Goal: Task Accomplishment & Management: Manage account settings

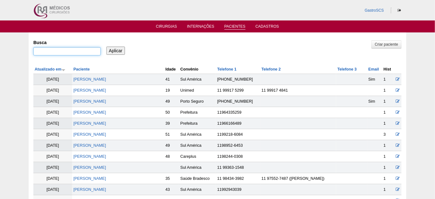
click at [81, 54] on input "Busca" at bounding box center [66, 51] width 67 height 8
click at [60, 51] on input "Busca" at bounding box center [66, 51] width 67 height 8
type input "willian"
click at [106, 47] on input "Aplicar" at bounding box center [115, 51] width 19 height 8
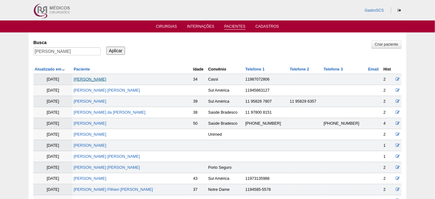
click at [106, 78] on link "[PERSON_NAME]" at bounding box center [90, 79] width 33 height 4
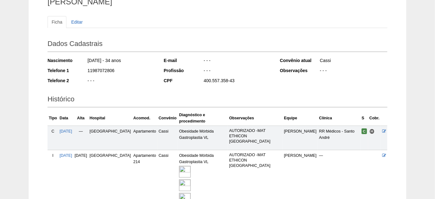
scroll to position [57, 0]
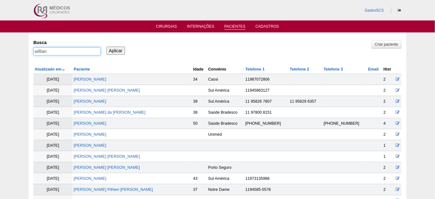
drag, startPoint x: 48, startPoint y: 52, endPoint x: 0, endPoint y: 44, distance: 49.0
click at [0, 44] on div "Pacientes Criar paciente Busca willian Aplicar Atualizado em Paciente Idade" at bounding box center [217, 165] width 435 height 266
type input "andreia"
click at [106, 47] on input "Aplicar" at bounding box center [115, 51] width 19 height 8
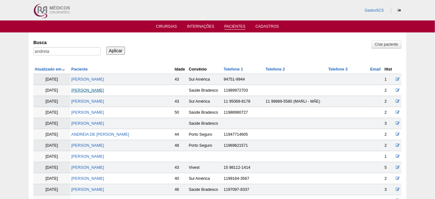
click at [92, 89] on link "[PERSON_NAME] [PERSON_NAME]" at bounding box center [87, 90] width 33 height 4
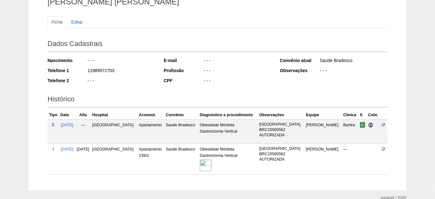
scroll to position [57, 0]
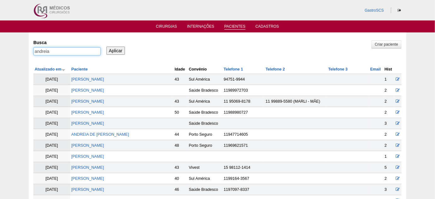
drag, startPoint x: 56, startPoint y: 54, endPoint x: 16, endPoint y: 52, distance: 40.3
type input "vanderleia"
click at [106, 47] on input "Aplicar" at bounding box center [115, 51] width 19 height 8
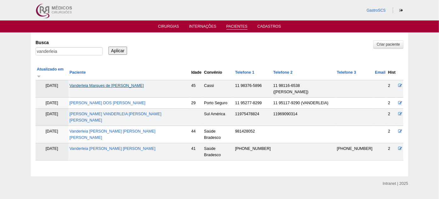
click at [108, 83] on link "Vanderleia Marques de [PERSON_NAME]" at bounding box center [107, 85] width 74 height 4
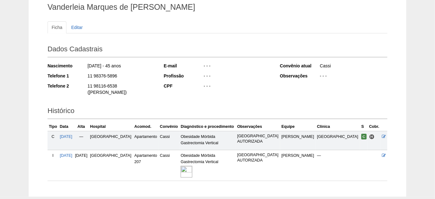
scroll to position [57, 0]
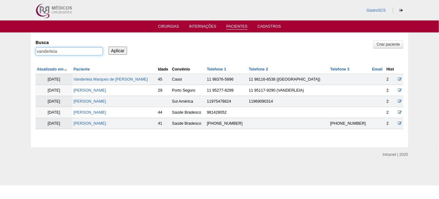
drag, startPoint x: 87, startPoint y: 52, endPoint x: 13, endPoint y: 51, distance: 74.5
click at [14, 51] on div "Pacientes Criar paciente Busca vanderleia Aplicar Atualizado em Paciente Idade" at bounding box center [219, 89] width 439 height 115
type input "mariana"
click at [109, 47] on input "Aplicar" at bounding box center [118, 51] width 19 height 8
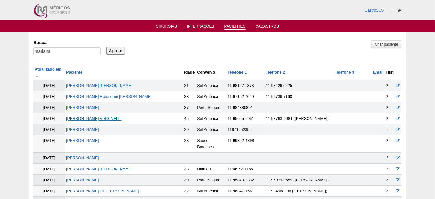
drag, startPoint x: 111, startPoint y: 112, endPoint x: 118, endPoint y: 113, distance: 6.9
click at [111, 116] on link "MARIANA ARMBRUST VIRGINELLI" at bounding box center [93, 118] width 55 height 4
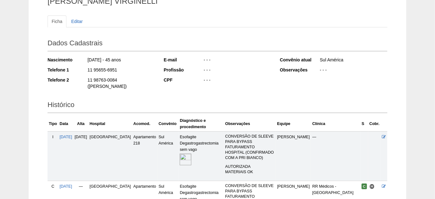
scroll to position [86, 0]
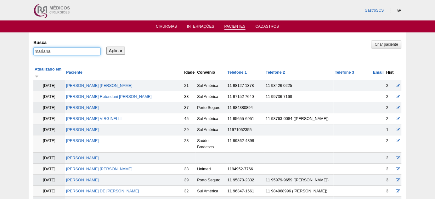
drag, startPoint x: 66, startPoint y: 53, endPoint x: 25, endPoint y: 55, distance: 40.9
type input "eric"
click at [106, 47] on input "Aplicar" at bounding box center [115, 51] width 19 height 8
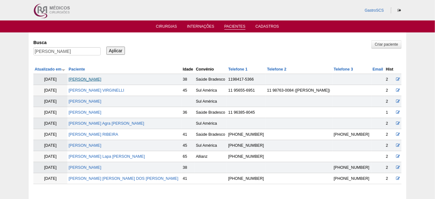
click at [96, 80] on link "[PERSON_NAME]" at bounding box center [85, 79] width 33 height 4
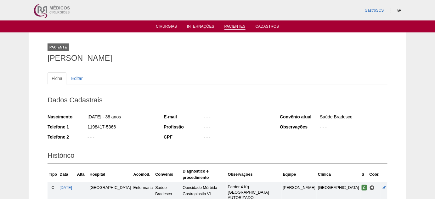
click at [234, 26] on link "Pacientes" at bounding box center [234, 26] width 21 height 5
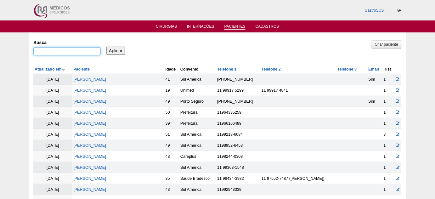
click at [71, 52] on input "Busca" at bounding box center [66, 51] width 67 height 8
type input "adriana"
click at [106, 47] on input "Aplicar" at bounding box center [115, 51] width 19 height 8
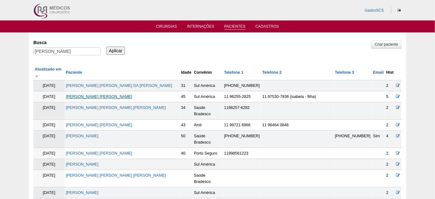
click at [104, 94] on link "Adriana de Souza Silva" at bounding box center [99, 96] width 66 height 4
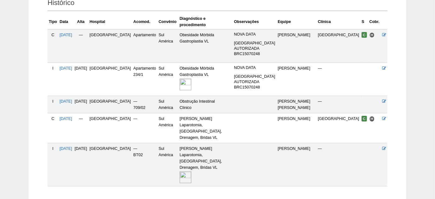
scroll to position [161, 0]
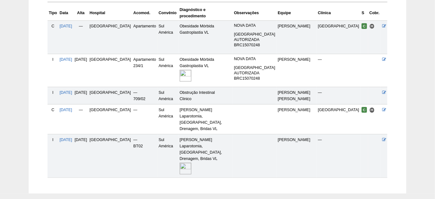
click at [188, 163] on img at bounding box center [186, 169] width 12 height 12
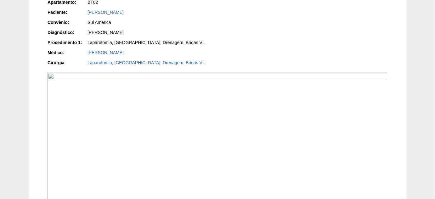
scroll to position [171, 0]
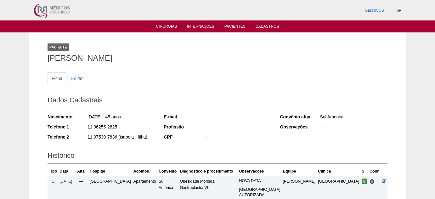
scroll to position [161, 0]
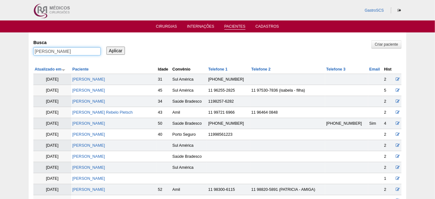
drag, startPoint x: 0, startPoint y: 54, endPoint x: 4, endPoint y: 50, distance: 5.3
type input "ana"
click at [106, 47] on input "Aplicar" at bounding box center [115, 51] width 19 height 8
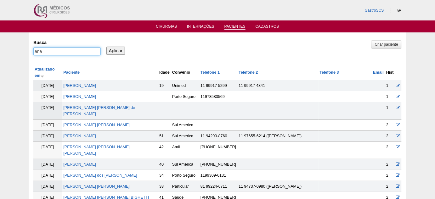
drag, startPoint x: 9, startPoint y: 49, endPoint x: 0, endPoint y: 47, distance: 9.3
type input "leme"
click at [106, 47] on input "Aplicar" at bounding box center [115, 51] width 19 height 8
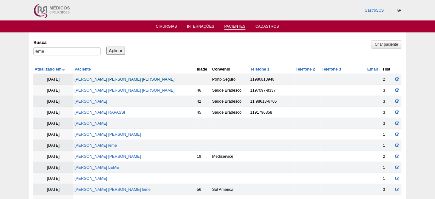
click at [128, 80] on link "[PERSON_NAME] [PERSON_NAME] [PERSON_NAME]" at bounding box center [125, 79] width 100 height 4
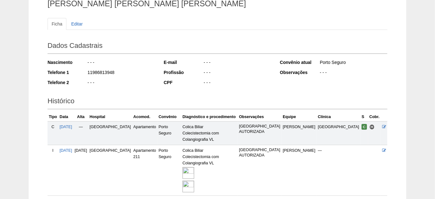
scroll to position [57, 0]
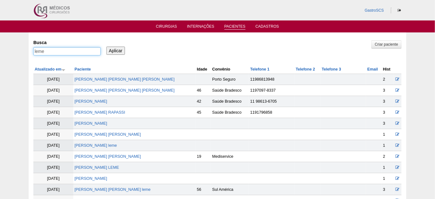
drag, startPoint x: 63, startPoint y: 53, endPoint x: 21, endPoint y: 55, distance: 42.5
type input "andre"
click at [106, 47] on input "Aplicar" at bounding box center [115, 51] width 19 height 8
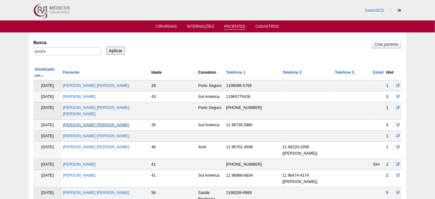
click at [115, 123] on link "Andre Luiz Martins da Silva" at bounding box center [96, 125] width 66 height 4
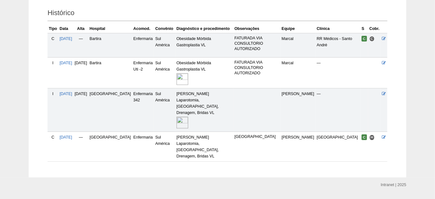
scroll to position [143, 0]
click at [176, 116] on img at bounding box center [182, 122] width 12 height 12
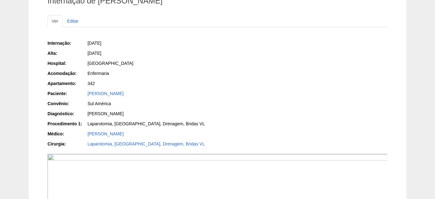
scroll to position [53, 0]
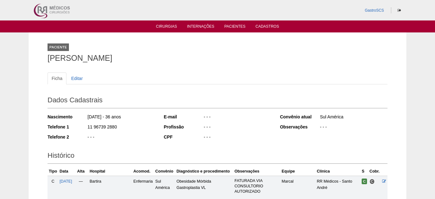
scroll to position [143, 0]
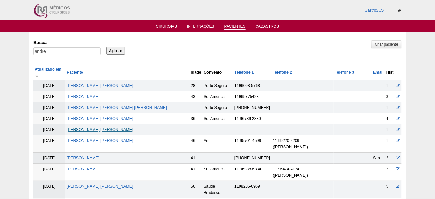
click at [98, 127] on link "Andre Luiz Martins da Silva" at bounding box center [100, 129] width 66 height 4
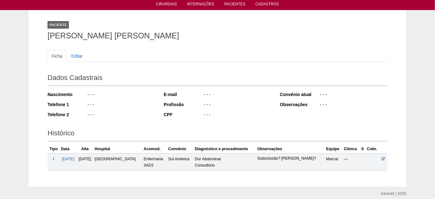
scroll to position [47, 0]
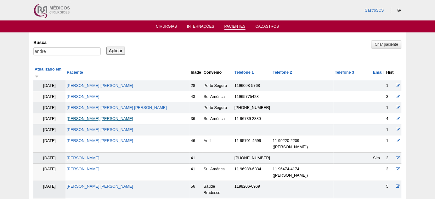
click at [106, 116] on link "[PERSON_NAME] [PERSON_NAME]" at bounding box center [100, 118] width 66 height 4
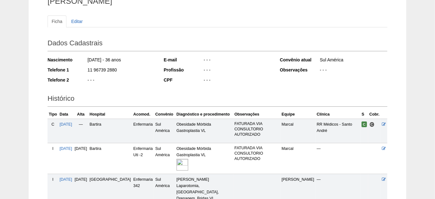
scroll to position [114, 0]
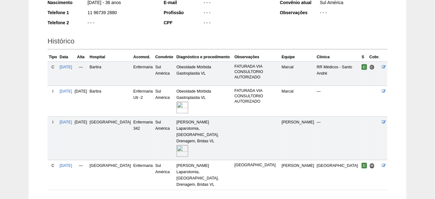
click at [178, 147] on img at bounding box center [182, 151] width 12 height 12
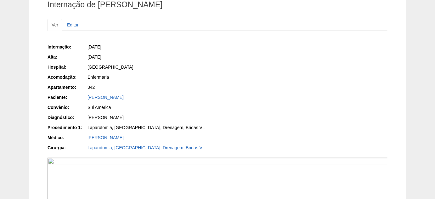
scroll to position [57, 0]
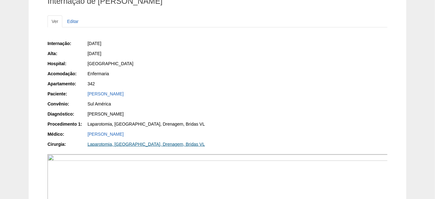
click at [103, 142] on link "Laparotomia, [GEOGRAPHIC_DATA], Drenagem, Bridas VL" at bounding box center [145, 144] width 117 height 5
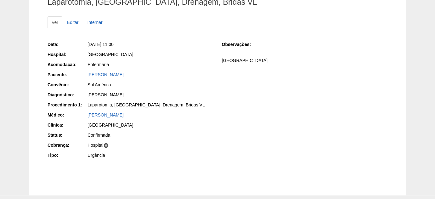
scroll to position [57, 0]
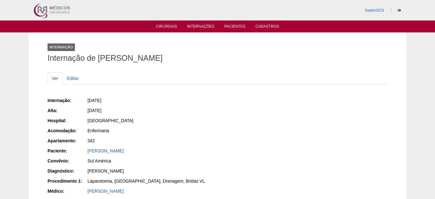
scroll to position [58, 0]
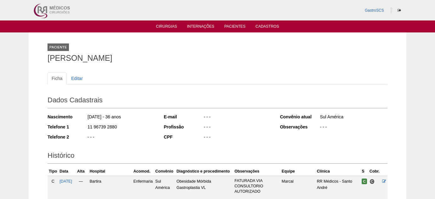
scroll to position [120, 0]
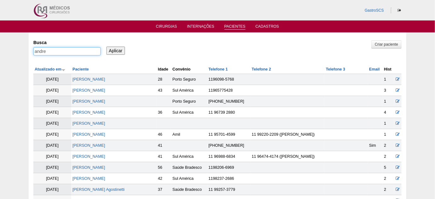
drag, startPoint x: 53, startPoint y: 50, endPoint x: 18, endPoint y: 50, distance: 34.9
type input "[PERSON_NAME]"
click at [106, 47] on input "Aplicar" at bounding box center [115, 51] width 19 height 8
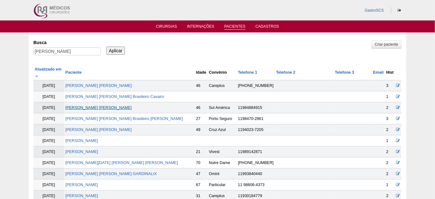
click at [125, 105] on link "[PERSON_NAME] [PERSON_NAME]" at bounding box center [98, 107] width 66 height 4
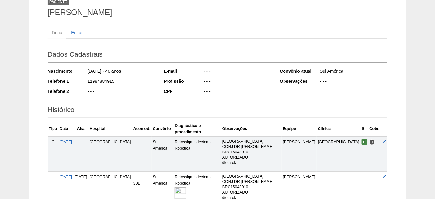
scroll to position [57, 0]
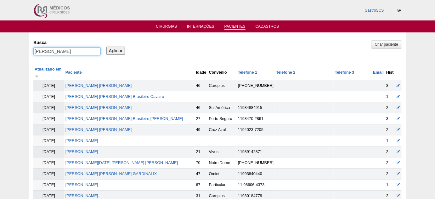
drag, startPoint x: 48, startPoint y: 50, endPoint x: 25, endPoint y: 48, distance: 22.4
type input "[PERSON_NAME]"
click at [106, 47] on input "Aplicar" at bounding box center [115, 51] width 19 height 8
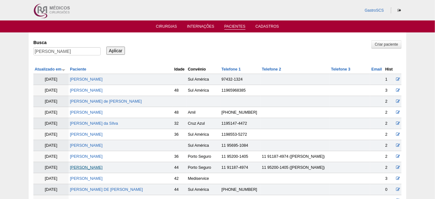
click at [103, 167] on link "[PERSON_NAME]" at bounding box center [86, 167] width 33 height 4
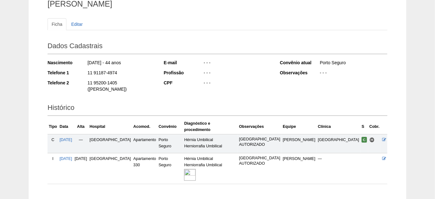
scroll to position [80, 0]
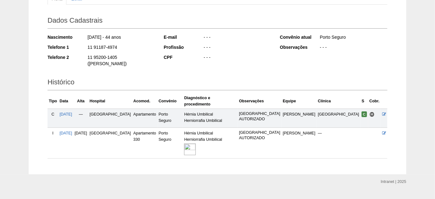
click at [196, 143] on img at bounding box center [190, 149] width 12 height 12
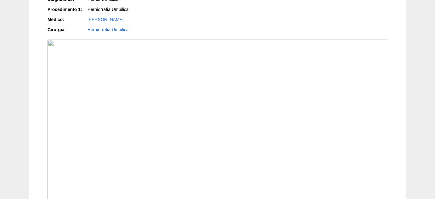
scroll to position [143, 0]
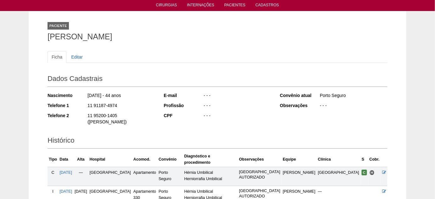
scroll to position [19, 0]
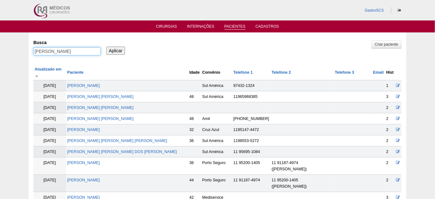
drag, startPoint x: 77, startPoint y: 54, endPoint x: 12, endPoint y: 45, distance: 66.1
type input "cleo"
click at [106, 47] on input "Aplicar" at bounding box center [115, 51] width 19 height 8
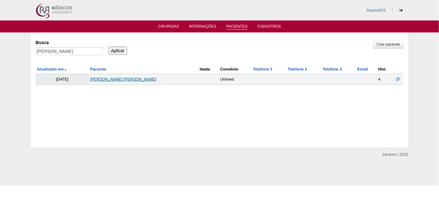
click at [122, 78] on link "Cleo Sena de Lima" at bounding box center [123, 79] width 66 height 4
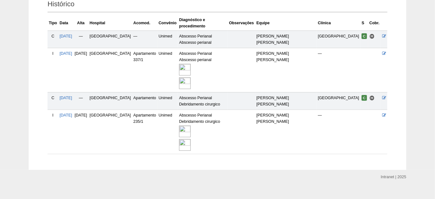
scroll to position [152, 0]
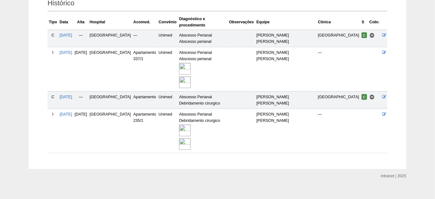
click at [191, 126] on img at bounding box center [185, 131] width 12 height 12
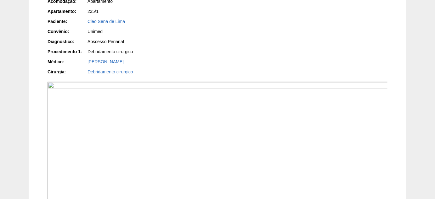
scroll to position [143, 0]
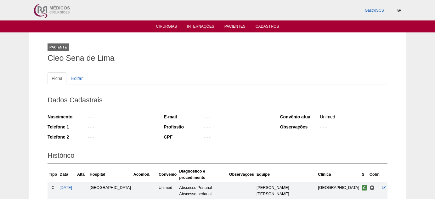
scroll to position [150, 0]
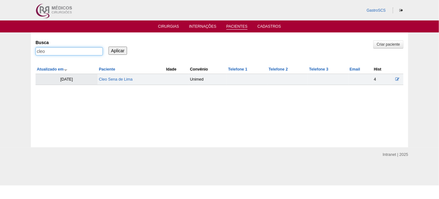
drag, startPoint x: 54, startPoint y: 51, endPoint x: 15, endPoint y: 53, distance: 39.1
click at [16, 53] on div "Pacientes Criar paciente Busca cleo Aplicar Atualizado em Paciente Idade" at bounding box center [219, 89] width 439 height 115
type input "[DEMOGRAPHIC_DATA]"
click at [109, 47] on input "Aplicar" at bounding box center [118, 51] width 19 height 8
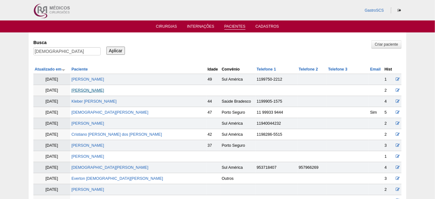
click at [104, 90] on link "Cristiano Cobe de Lacerda" at bounding box center [87, 90] width 33 height 4
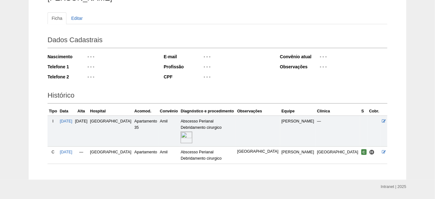
scroll to position [78, 0]
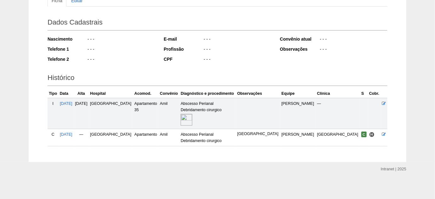
click at [192, 120] on img at bounding box center [187, 120] width 12 height 12
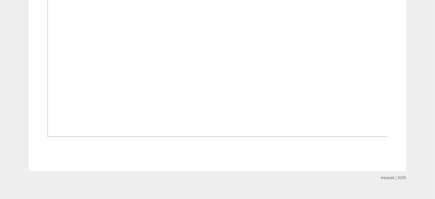
scroll to position [229, 0]
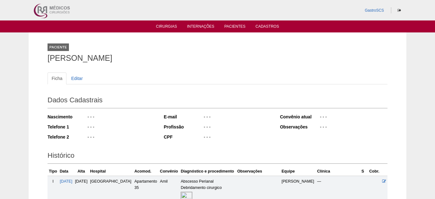
scroll to position [78, 0]
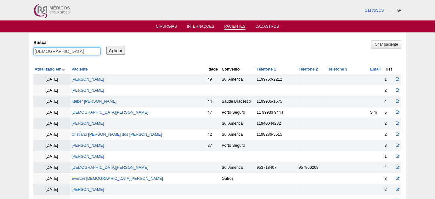
drag, startPoint x: 68, startPoint y: 48, endPoint x: 6, endPoint y: 47, distance: 62.0
type input "debora"
click at [106, 47] on input "Aplicar" at bounding box center [115, 51] width 19 height 8
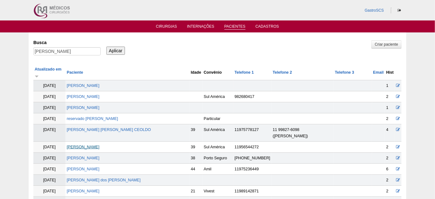
click at [99, 145] on link "[PERSON_NAME]" at bounding box center [83, 147] width 33 height 4
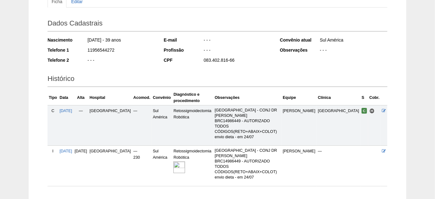
scroll to position [86, 0]
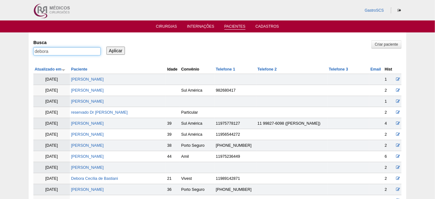
drag, startPoint x: 63, startPoint y: 50, endPoint x: 12, endPoint y: 47, distance: 51.7
type input "fabiana"
click at [106, 47] on input "Aplicar" at bounding box center [115, 51] width 19 height 8
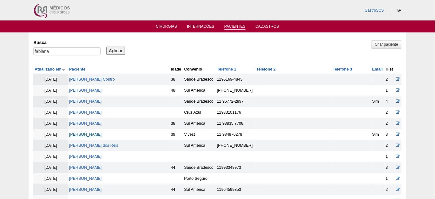
click at [102, 133] on link "[PERSON_NAME]" at bounding box center [85, 134] width 33 height 4
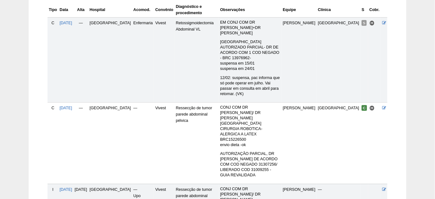
scroll to position [171, 0]
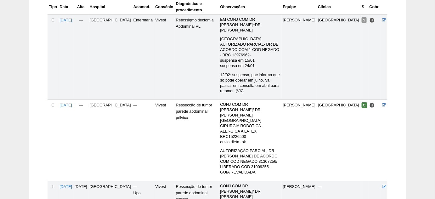
copy p "31307256"
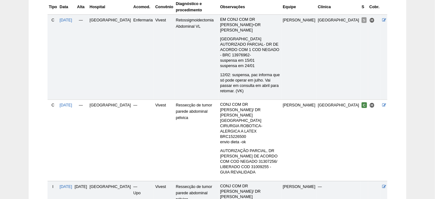
copy p "31009255"
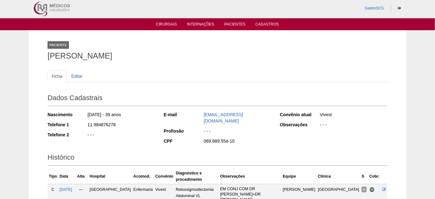
scroll to position [0, 0]
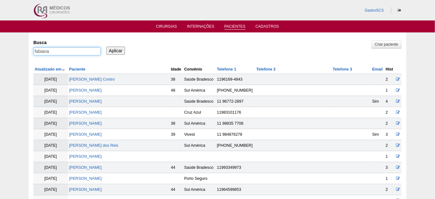
drag, startPoint x: 42, startPoint y: 47, endPoint x: 15, endPoint y: 49, distance: 26.8
type input "cangani"
click at [106, 47] on input "Aplicar" at bounding box center [115, 51] width 19 height 8
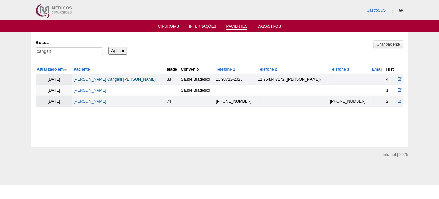
click at [107, 77] on link "[PERSON_NAME] Cangani [PERSON_NAME]" at bounding box center [115, 79] width 82 height 4
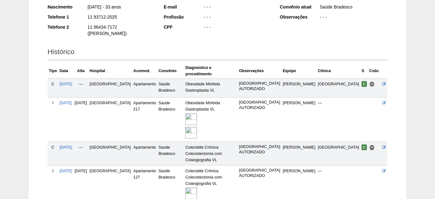
scroll to position [114, 0]
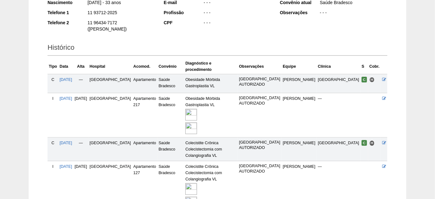
click at [197, 197] on img at bounding box center [191, 203] width 12 height 12
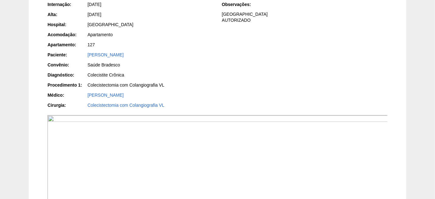
scroll to position [86, 0]
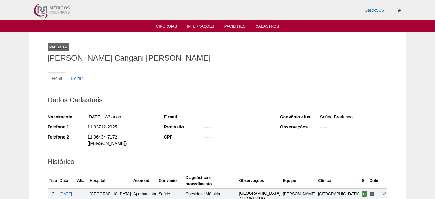
scroll to position [114, 0]
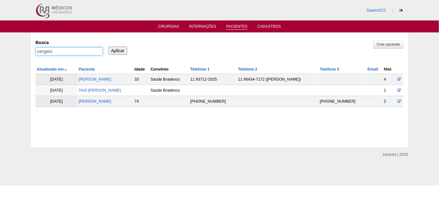
drag, startPoint x: 72, startPoint y: 53, endPoint x: 29, endPoint y: 59, distance: 43.0
click at [29, 59] on div "Pacientes Criar paciente Busca cangani Aplicar Atualizado em Paciente Idade" at bounding box center [219, 89] width 439 height 115
type input "giovanna"
click at [109, 47] on input "Aplicar" at bounding box center [118, 51] width 19 height 8
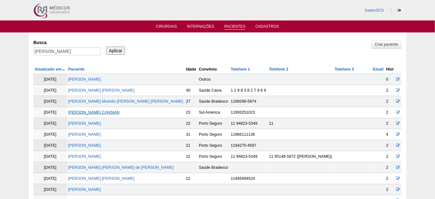
click at [120, 113] on link "GIOVANNA PARDINI CANSIAN" at bounding box center [93, 112] width 51 height 4
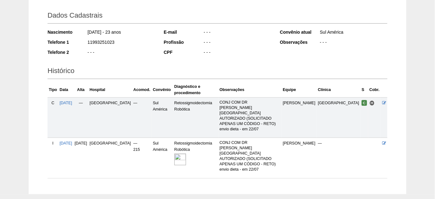
scroll to position [100, 0]
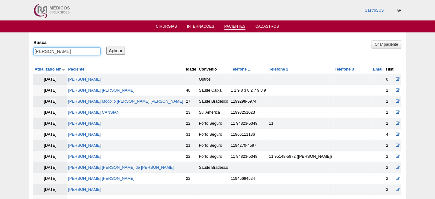
drag, startPoint x: 46, startPoint y: 51, endPoint x: 15, endPoint y: 50, distance: 31.5
type input "[PERSON_NAME]"
click at [106, 47] on input "Aplicar" at bounding box center [115, 51] width 19 height 8
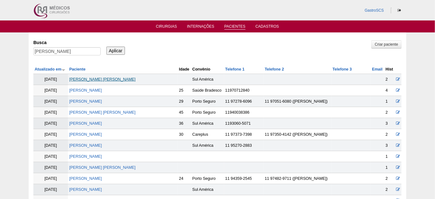
click at [109, 78] on link "[PERSON_NAME] [PERSON_NAME]" at bounding box center [102, 79] width 66 height 4
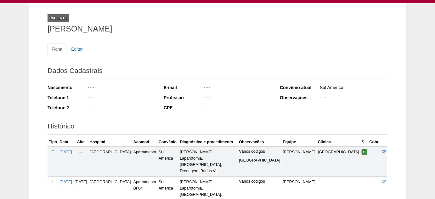
scroll to position [83, 0]
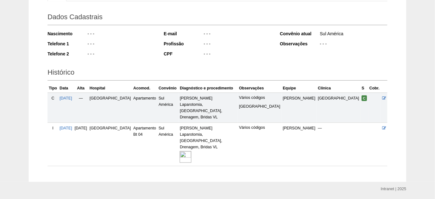
click at [189, 151] on img at bounding box center [186, 157] width 12 height 12
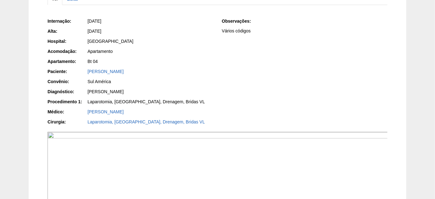
scroll to position [114, 0]
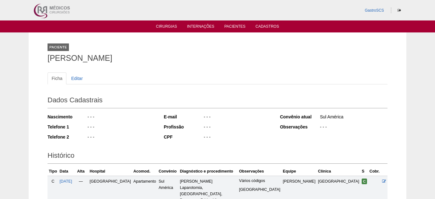
scroll to position [83, 0]
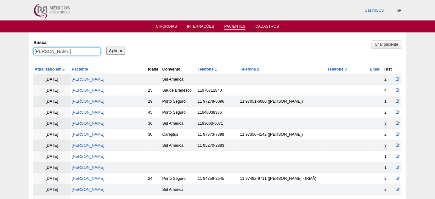
drag, startPoint x: 34, startPoint y: 50, endPoint x: 23, endPoint y: 51, distance: 11.0
type input "j"
type input "jairo"
click at [106, 47] on input "Aplicar" at bounding box center [115, 51] width 19 height 8
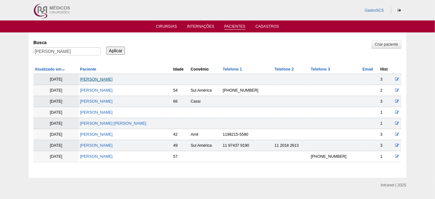
click at [100, 79] on link "[PERSON_NAME]" at bounding box center [96, 79] width 33 height 4
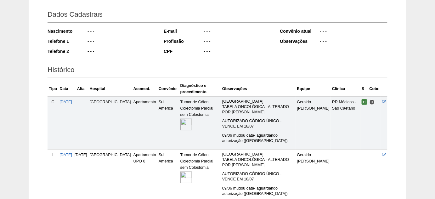
scroll to position [171, 0]
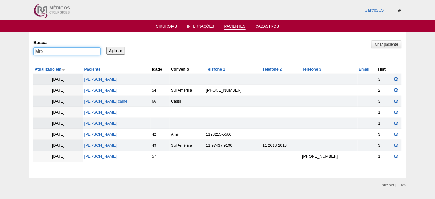
click at [17, 50] on div "Pacientes Criar paciente Busca jairo Aplicar Atualizado em Paciente Idade" at bounding box center [217, 104] width 435 height 145
type input "[PERSON_NAME]"
click at [106, 47] on input "Aplicar" at bounding box center [115, 51] width 19 height 8
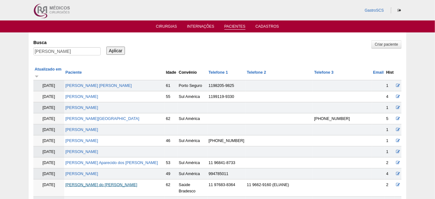
click at [105, 182] on link "[PERSON_NAME] do [PERSON_NAME]" at bounding box center [101, 184] width 72 height 4
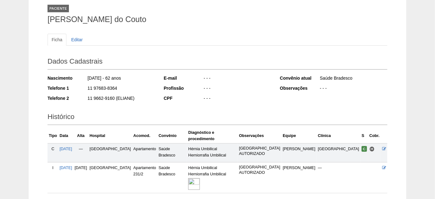
scroll to position [57, 0]
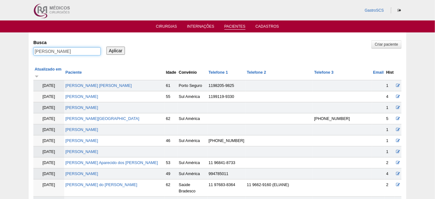
drag, startPoint x: 7, startPoint y: 55, endPoint x: 0, endPoint y: 57, distance: 7.2
type input "julia"
click at [106, 47] on input "Aplicar" at bounding box center [115, 51] width 19 height 8
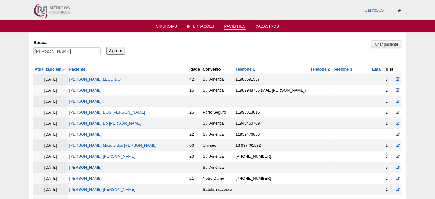
click at [97, 165] on link "Julia guerra correa" at bounding box center [85, 167] width 33 height 4
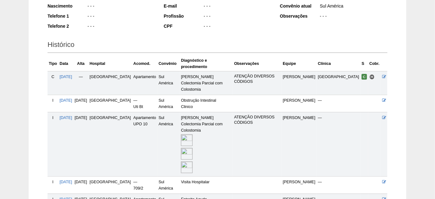
scroll to position [114, 0]
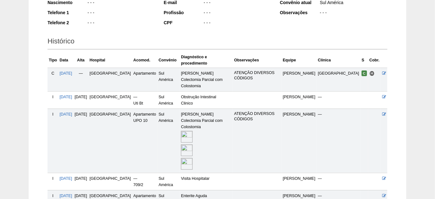
click at [186, 158] on img at bounding box center [187, 164] width 12 height 12
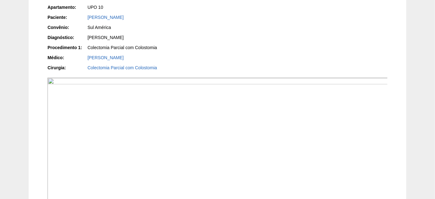
scroll to position [143, 0]
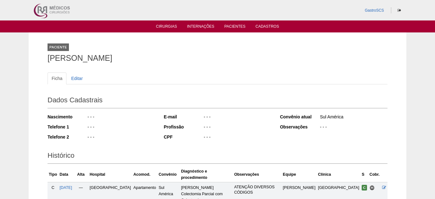
scroll to position [114, 0]
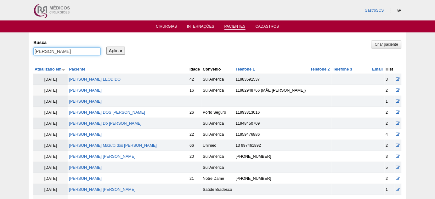
drag, startPoint x: 58, startPoint y: 52, endPoint x: 17, endPoint y: 49, distance: 40.4
type input "luana"
click at [106, 47] on input "Aplicar" at bounding box center [115, 51] width 19 height 8
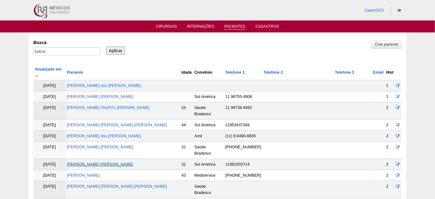
click at [110, 162] on link "LUANA SOUZA NOGUEIRA" at bounding box center [100, 164] width 66 height 4
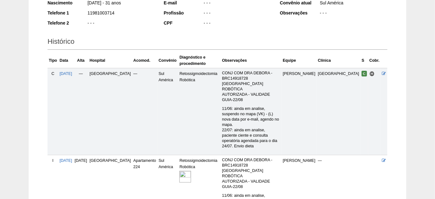
scroll to position [114, 0]
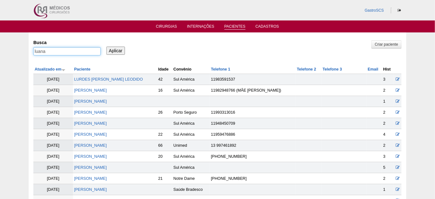
drag, startPoint x: 55, startPoint y: 52, endPoint x: 17, endPoint y: 50, distance: 38.1
type input "marco"
click at [106, 47] on input "Aplicar" at bounding box center [115, 51] width 19 height 8
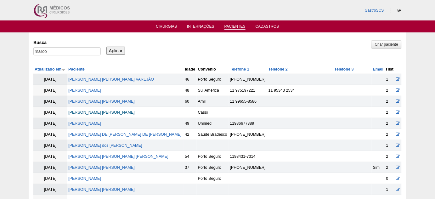
click at [122, 111] on link "[PERSON_NAME] [PERSON_NAME]" at bounding box center [101, 112] width 66 height 4
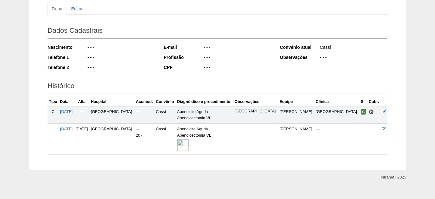
scroll to position [78, 0]
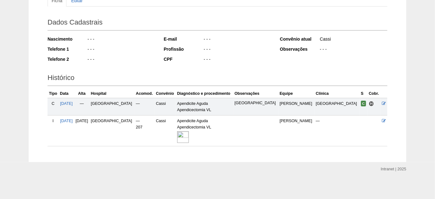
click at [189, 136] on img at bounding box center [183, 137] width 12 height 12
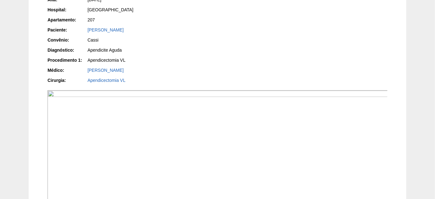
scroll to position [143, 0]
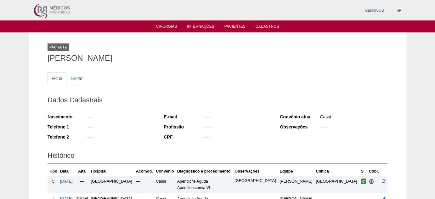
scroll to position [78, 0]
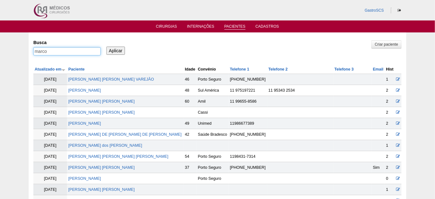
drag, startPoint x: 64, startPoint y: 53, endPoint x: 4, endPoint y: 50, distance: 60.5
type input "ambrust"
click at [106, 47] on input "Aplicar" at bounding box center [115, 51] width 19 height 8
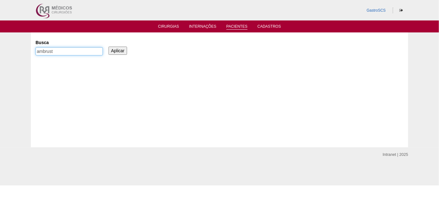
drag, startPoint x: 47, startPoint y: 52, endPoint x: 36, endPoint y: 53, distance: 10.8
click at [45, 52] on input "ambrust" at bounding box center [69, 51] width 67 height 8
type input "a"
type input "mariana"
click at [109, 47] on input "Aplicar" at bounding box center [118, 51] width 19 height 8
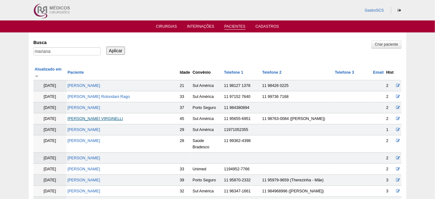
click at [108, 116] on link "[PERSON_NAME] VIRGINELLI" at bounding box center [95, 118] width 55 height 4
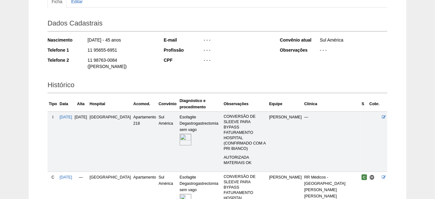
scroll to position [86, 0]
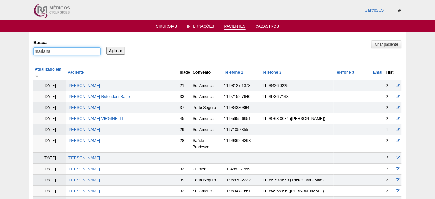
drag, startPoint x: 64, startPoint y: 51, endPoint x: 21, endPoint y: 50, distance: 42.8
type input "[PERSON_NAME]"
click at [106, 47] on input "Aplicar" at bounding box center [115, 51] width 19 height 8
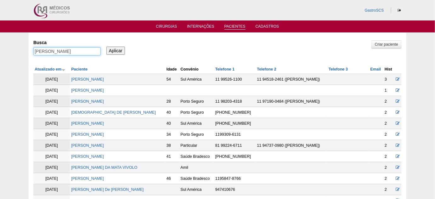
click at [52, 52] on input "paula" at bounding box center [66, 51] width 67 height 8
click at [152, 65] on th "Paciente" at bounding box center [117, 69] width 95 height 9
click at [72, 46] on div "Busca paula" at bounding box center [69, 47] width 72 height 21
click at [60, 53] on input "paula" at bounding box center [66, 51] width 67 height 8
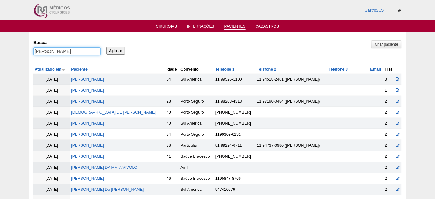
click at [60, 53] on input "paula" at bounding box center [66, 51] width 67 height 8
type input "harumi"
click at [106, 47] on input "Aplicar" at bounding box center [115, 51] width 19 height 8
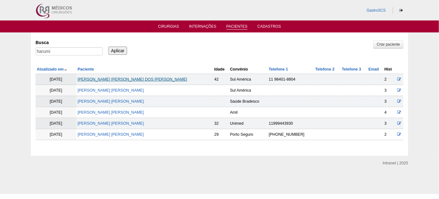
click at [120, 79] on link "[PERSON_NAME]" at bounding box center [133, 79] width 110 height 4
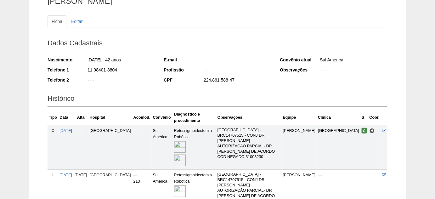
scroll to position [86, 0]
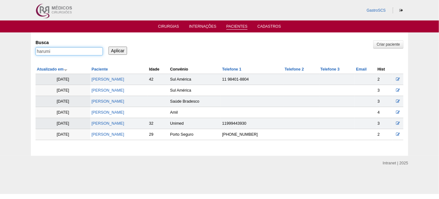
drag, startPoint x: 17, startPoint y: 48, endPoint x: 9, endPoint y: 49, distance: 8.0
click at [13, 49] on div "Pacientes Criar paciente Busca harumi Aplicar Atualizado em Paciente Idade" at bounding box center [219, 93] width 439 height 123
type input "pauline"
click at [109, 47] on input "Aplicar" at bounding box center [118, 51] width 19 height 8
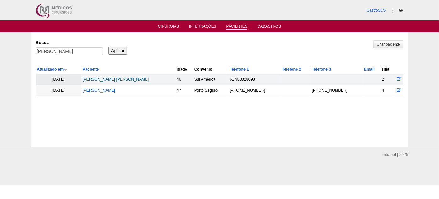
click at [137, 79] on link "PAULINE ROCHA MEIRA DE CARVALHO" at bounding box center [116, 79] width 66 height 4
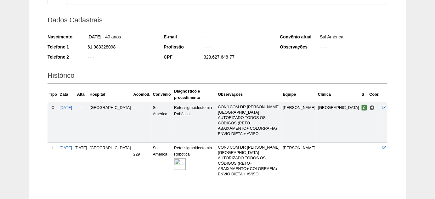
scroll to position [86, 0]
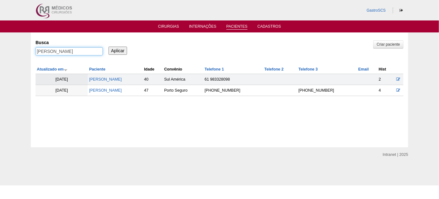
drag, startPoint x: 64, startPoint y: 52, endPoint x: 3, endPoint y: 55, distance: 61.7
click at [31, 48] on div "Pacientes Criar paciente Busca pauline Aplicar Atualizado em Paciente Idade Con…" at bounding box center [219, 89] width 377 height 115
type input "raissa"
click at [109, 47] on input "Aplicar" at bounding box center [118, 51] width 19 height 8
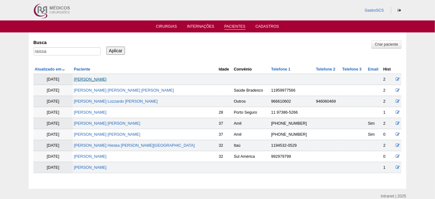
click at [107, 77] on link "[PERSON_NAME]" at bounding box center [90, 79] width 33 height 4
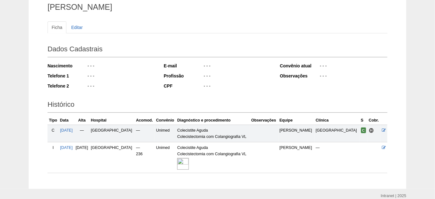
scroll to position [78, 0]
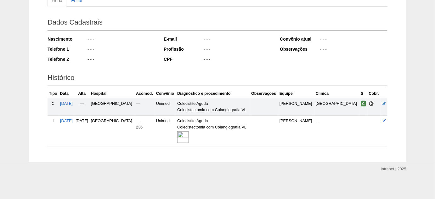
click at [189, 138] on img at bounding box center [183, 137] width 12 height 12
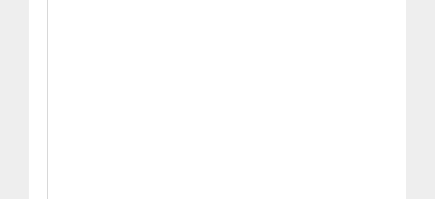
scroll to position [200, 0]
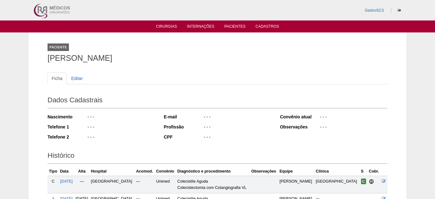
scroll to position [78, 0]
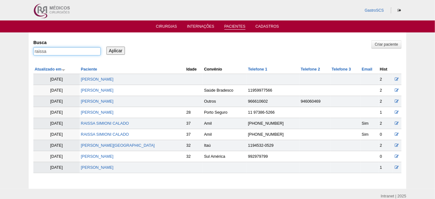
drag, startPoint x: 64, startPoint y: 50, endPoint x: 21, endPoint y: 50, distance: 42.8
click at [30, 49] on div "Pacientes Criar paciente [GEOGRAPHIC_DATA] raissa Aplicar Atualizado em Pacient…" at bounding box center [217, 110] width 377 height 156
type input "[PERSON_NAME]"
click at [106, 47] on input "Aplicar" at bounding box center [115, 51] width 19 height 8
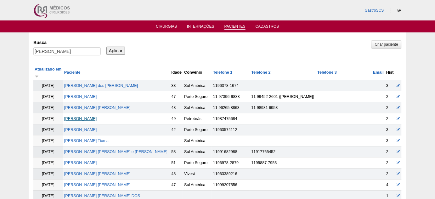
click at [97, 117] on link "SANDRA SANTOS CAMARGO" at bounding box center [80, 118] width 33 height 4
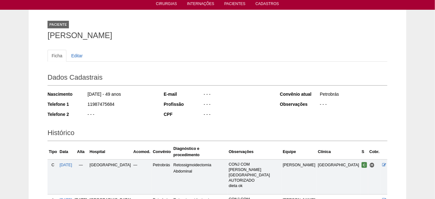
scroll to position [57, 0]
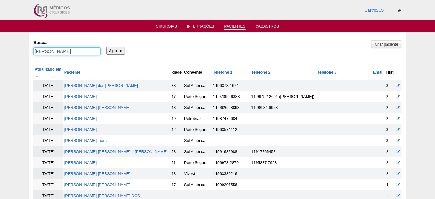
drag, startPoint x: 56, startPoint y: 47, endPoint x: 20, endPoint y: 51, distance: 36.1
type input "martin"
click at [106, 47] on input "Aplicar" at bounding box center [115, 51] width 19 height 8
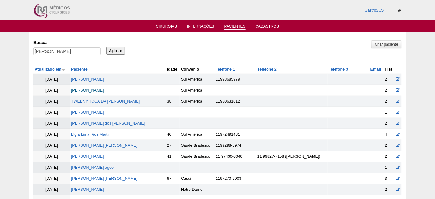
click at [101, 88] on link "Sônia Maria Martin" at bounding box center [87, 90] width 33 height 4
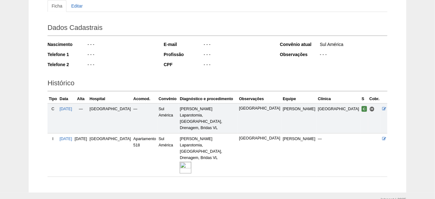
scroll to position [78, 0]
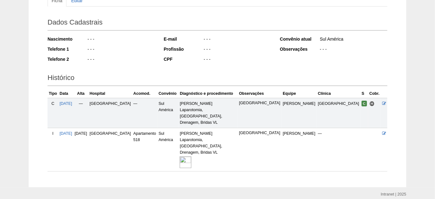
click at [191, 156] on img at bounding box center [186, 162] width 12 height 12
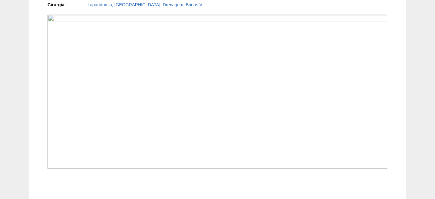
scroll to position [200, 0]
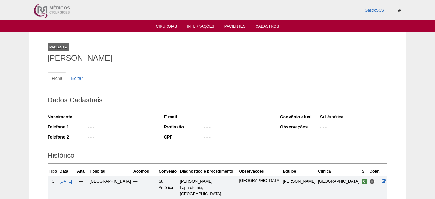
scroll to position [78, 0]
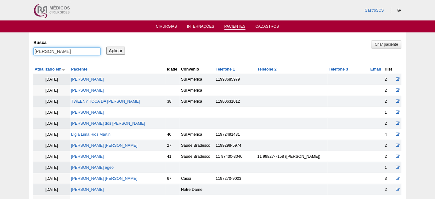
drag, startPoint x: 27, startPoint y: 51, endPoint x: 23, endPoint y: 51, distance: 3.8
type input "suzana"
click at [106, 47] on input "Aplicar" at bounding box center [115, 51] width 19 height 8
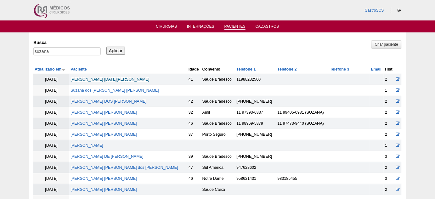
click at [117, 77] on link "[PERSON_NAME] [DATE][PERSON_NAME]" at bounding box center [109, 79] width 79 height 4
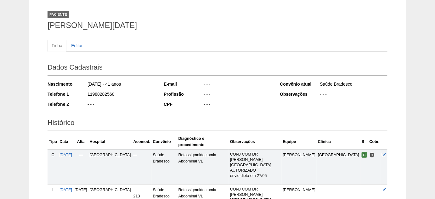
scroll to position [57, 0]
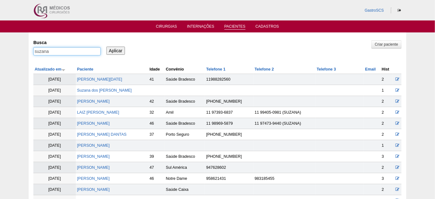
drag, startPoint x: 80, startPoint y: 53, endPoint x: 0, endPoint y: 51, distance: 79.6
click at [31, 53] on div "Pacientes Criar paciente Busca suzana Aplicar Atualizado em Paciente Idade Conv…" at bounding box center [217, 165] width 377 height 266
type input "therezinha"
click at [106, 47] on input "Aplicar" at bounding box center [115, 51] width 19 height 8
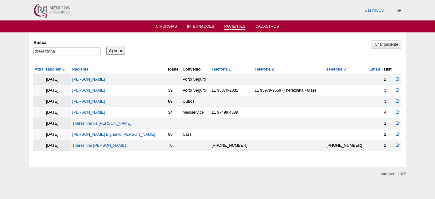
click at [98, 79] on link "[PERSON_NAME]" at bounding box center [88, 79] width 33 height 4
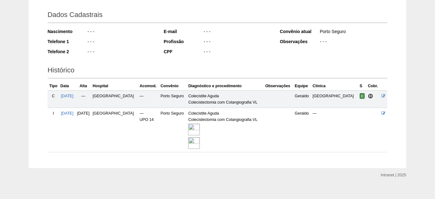
scroll to position [86, 0]
click at [199, 124] on img at bounding box center [194, 129] width 12 height 12
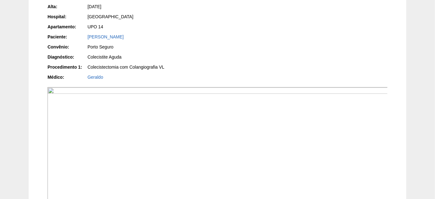
scroll to position [114, 0]
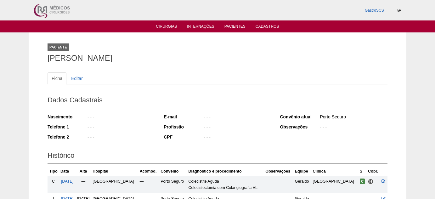
scroll to position [86, 0]
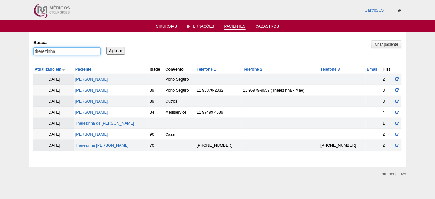
drag, startPoint x: 62, startPoint y: 52, endPoint x: 13, endPoint y: 51, distance: 48.4
click at [13, 51] on div "Pacientes Criar paciente Busca therezinha Aplicar Atualizado em Paciente Idade" at bounding box center [217, 99] width 435 height 134
type input "tweeny"
click at [106, 47] on input "Aplicar" at bounding box center [115, 51] width 19 height 8
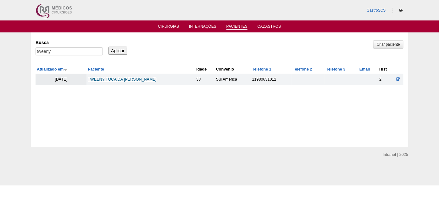
click at [113, 78] on link "TWEENY TOCA DA SILVA MARTIN" at bounding box center [122, 79] width 69 height 4
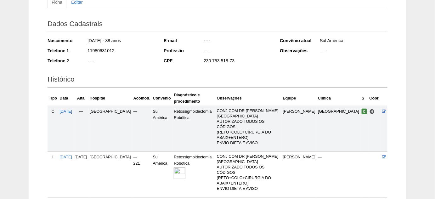
scroll to position [86, 0]
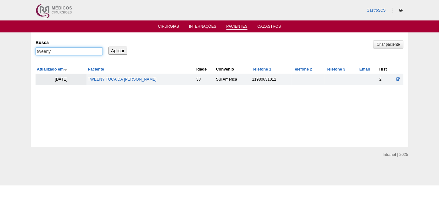
drag, startPoint x: 25, startPoint y: 55, endPoint x: 19, endPoint y: 56, distance: 5.8
click at [22, 56] on div "Pacientes Criar paciente Busca tweeny Aplicar Atualizado em Paciente Idade" at bounding box center [219, 89] width 439 height 115
type input "william"
click at [109, 47] on input "Aplicar" at bounding box center [118, 51] width 19 height 8
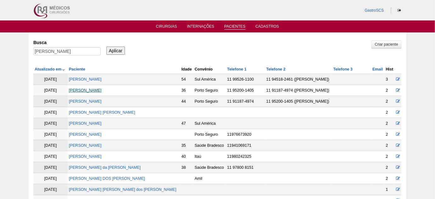
click at [93, 91] on link "[PERSON_NAME]" at bounding box center [85, 90] width 33 height 4
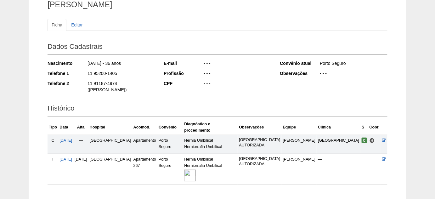
scroll to position [57, 0]
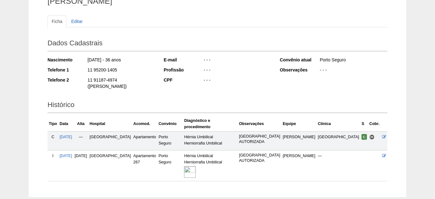
click at [196, 166] on img at bounding box center [190, 172] width 12 height 12
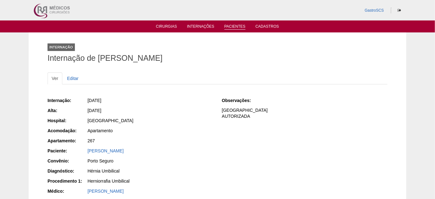
click at [237, 28] on link "Pacientes" at bounding box center [234, 26] width 21 height 5
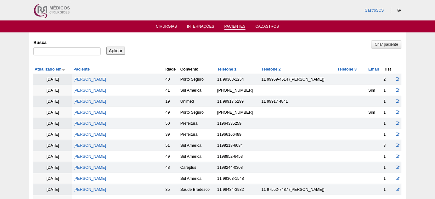
click at [64, 55] on div at bounding box center [66, 52] width 67 height 11
click at [68, 51] on input "Busca" at bounding box center [66, 51] width 67 height 8
type input "FRANCISCA"
click at [106, 47] on input "Aplicar" at bounding box center [115, 51] width 19 height 8
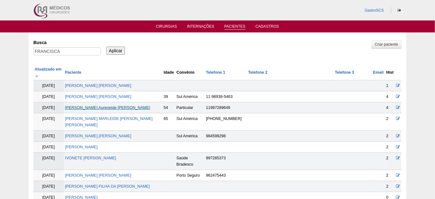
click at [106, 105] on link "[PERSON_NAME]" at bounding box center [107, 107] width 85 height 4
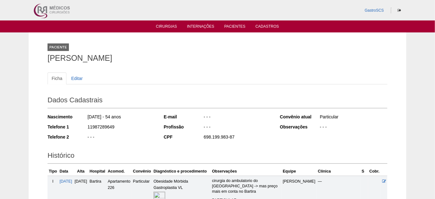
click at [165, 31] on ul "Cirurgias Internações Pacientes Cadastros" at bounding box center [217, 26] width 435 height 12
click at [166, 29] on link "Cirurgias" at bounding box center [166, 26] width 21 height 5
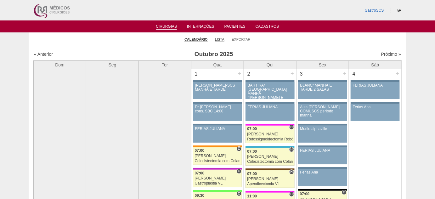
click at [214, 37] on ul "Calendário Lista Exportar" at bounding box center [217, 38] width 377 height 13
click at [220, 37] on link "Lista" at bounding box center [219, 39] width 9 height 5
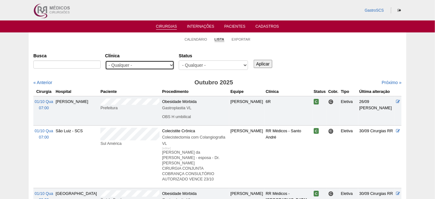
click at [146, 66] on select "- Qualquer - 6R Alphaville Assunção Bartira Brasil Christovão da Gama Cruz Azul…" at bounding box center [139, 64] width 69 height 9
click at [325, 52] on div "Busca Clínica - Qualquer - 6R Alphaville Assunção Bartira Brasil Christovão da …" at bounding box center [217, 61] width 368 height 23
click at [155, 64] on select "- Qualquer - 6R Alphaville Assunção Bartira Brasil Christovão da Gama Cruz Azul…" at bounding box center [139, 64] width 69 height 9
select select "22"
click at [105, 60] on select "- Qualquer - 6R Alphaville Assunção Bartira Brasil Christovão da Gama Cruz Azul…" at bounding box center [139, 64] width 69 height 9
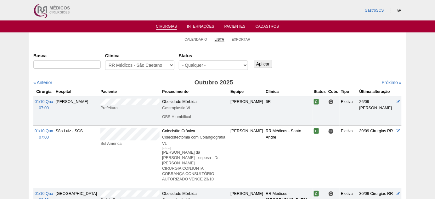
click at [264, 64] on input "Aplicar" at bounding box center [262, 64] width 19 height 8
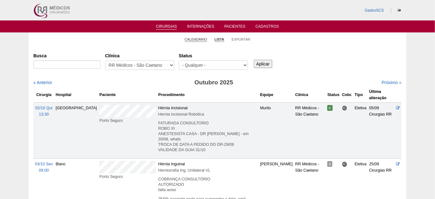
click at [197, 40] on link "Calendário" at bounding box center [196, 39] width 23 height 5
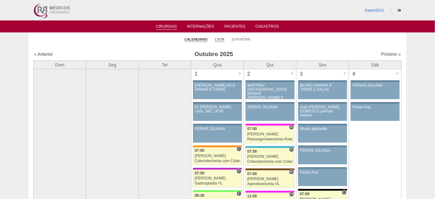
click at [220, 37] on link "Lista" at bounding box center [219, 39] width 9 height 5
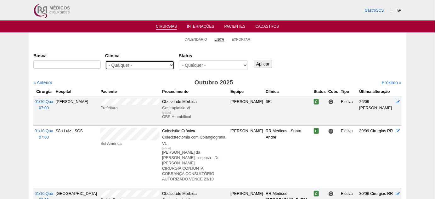
click at [159, 67] on select "- Qualquer - 6R Alphaville Assunção Bartira Brasil Christovão da Gama Cruz Azul…" at bounding box center [139, 64] width 69 height 9
select select "22"
click at [105, 60] on select "- Qualquer - 6R Alphaville Assunção Bartira Brasil Christovão da Gama Cruz Azul…" at bounding box center [139, 64] width 69 height 9
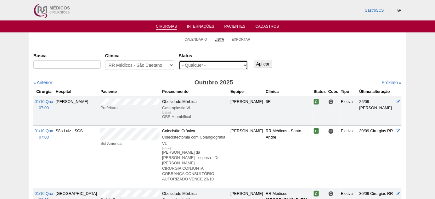
click at [229, 68] on select "- Qualquer - Reservada Confirmada Suspensa Cancelada" at bounding box center [213, 64] width 69 height 9
select select "conf"
click at [179, 60] on select "- Qualquer - Reservada Confirmada Suspensa Cancelada" at bounding box center [213, 64] width 69 height 9
click at [276, 62] on div "Aplicar" at bounding box center [264, 58] width 25 height 17
click at [260, 62] on input "Aplicar" at bounding box center [262, 64] width 19 height 8
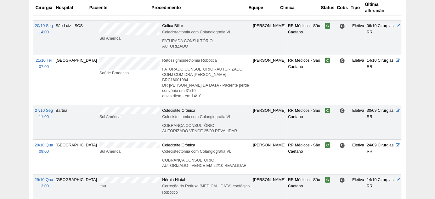
scroll to position [642, 0]
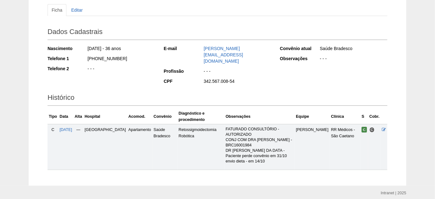
scroll to position [71, 0]
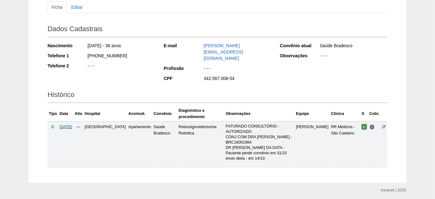
click at [66, 125] on span "[DATE]" at bounding box center [65, 127] width 13 height 4
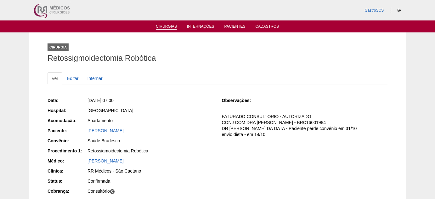
click at [169, 27] on link "Cirurgias" at bounding box center [166, 26] width 21 height 5
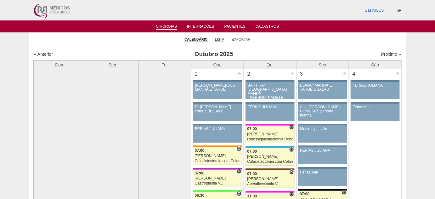
click at [221, 40] on link "Lista" at bounding box center [219, 39] width 9 height 5
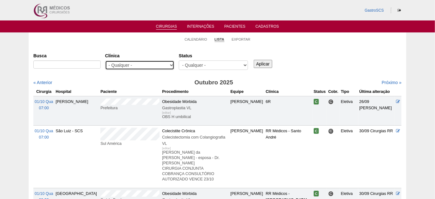
click at [146, 65] on select "- Qualquer - 6R Alphaville Assunção Bartira Brasil Christovão da Gama Cruz Azul…" at bounding box center [139, 64] width 69 height 9
select select "22"
click at [105, 60] on select "- Qualquer - 6R Alphaville Assunção Bartira Brasil Christovão da Gama Cruz Azul…" at bounding box center [139, 64] width 69 height 9
click at [265, 64] on input "Aplicar" at bounding box center [262, 64] width 19 height 8
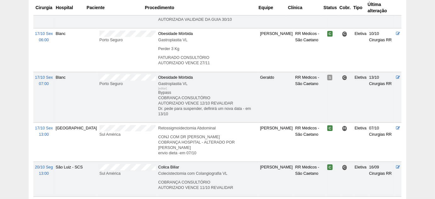
scroll to position [657, 0]
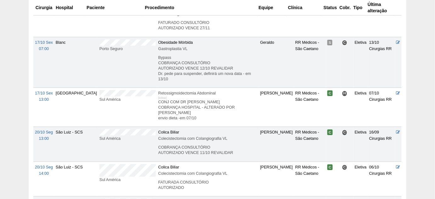
click at [85, 88] on tr "[DATE] 13:00 [GEOGRAPHIC_DATA] Sul [GEOGRAPHIC_DATA] Retossigmoidectomia Abdomi…" at bounding box center [217, 107] width 368 height 39
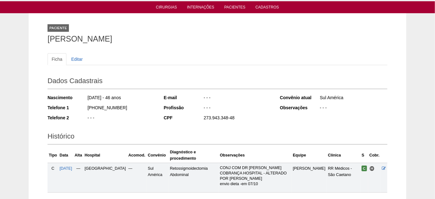
scroll to position [57, 0]
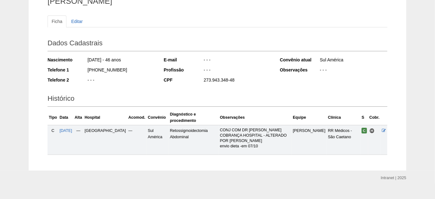
click at [226, 78] on div "273.943.348-48" at bounding box center [237, 81] width 68 height 8
click at [225, 77] on div "273.943.348-48" at bounding box center [237, 81] width 68 height 8
click at [226, 77] on div "273.943.348-48" at bounding box center [237, 81] width 68 height 8
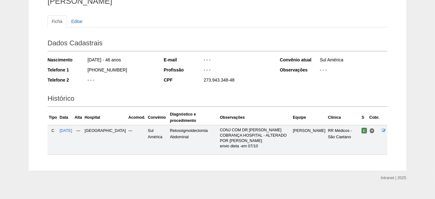
drag, startPoint x: 240, startPoint y: 79, endPoint x: 203, endPoint y: 79, distance: 37.4
click at [203, 79] on div "CPF 273.943.348-48" at bounding box center [218, 81] width 108 height 8
copy div "273.943.348-48"
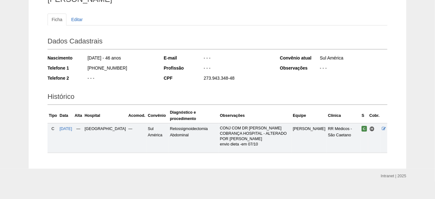
scroll to position [59, 0]
click at [66, 126] on span "[DATE]" at bounding box center [65, 128] width 13 height 4
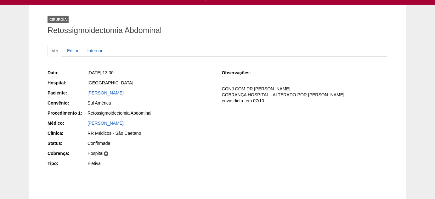
scroll to position [57, 0]
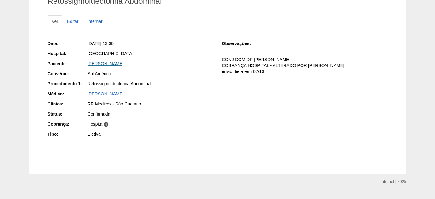
click at [118, 61] on link "[PERSON_NAME]" at bounding box center [105, 63] width 36 height 5
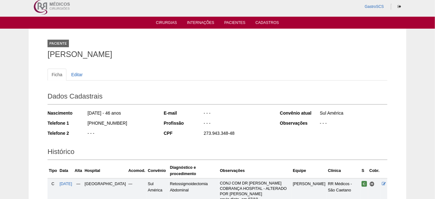
scroll to position [57, 0]
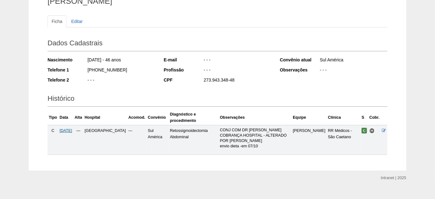
click at [70, 128] on span "[DATE]" at bounding box center [65, 130] width 13 height 4
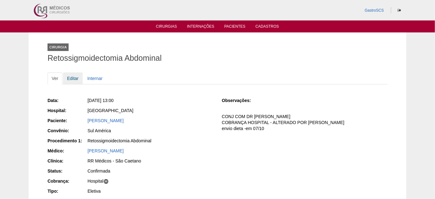
click at [73, 80] on link "Editar" at bounding box center [73, 78] width 20 height 12
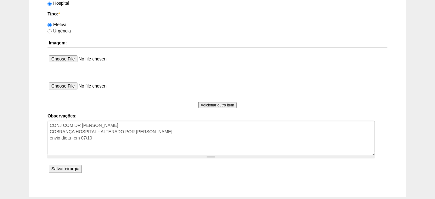
scroll to position [610, 0]
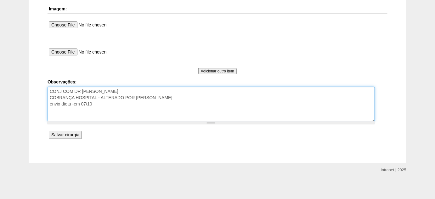
click at [119, 100] on textarea "CONJ COM DR [PERSON_NAME] COBRANÇA HOSPITAL - ALTERADO POR [PERSON_NAME] envio …" at bounding box center [210, 103] width 327 height 35
click at [85, 94] on textarea "CONJ COM DR LUCAS COBRANÇA HOSPITAL - ALTERADO POR FABY envio dieta -em 07/10" at bounding box center [210, 103] width 327 height 35
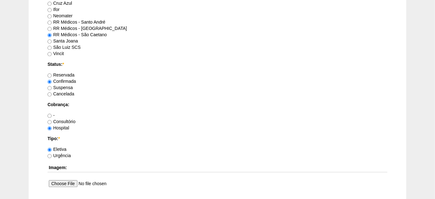
scroll to position [438, 0]
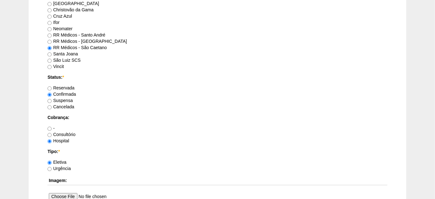
type textarea "CONJ COM DR LUCAS COBRANÇA CONSULTÓRIO RRSBC- ALTERADO POR FABY envio dieta -em…"
click at [67, 134] on label "Consultório" at bounding box center [61, 134] width 28 height 5
click at [52, 134] on input "Consultório" at bounding box center [49, 135] width 4 height 4
radio input "true"
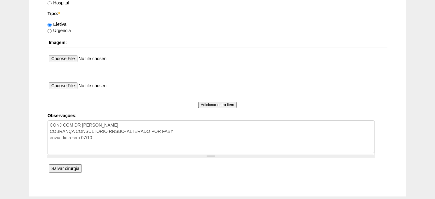
scroll to position [610, 0]
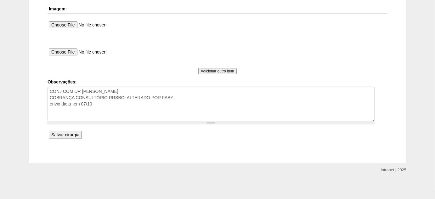
click at [69, 133] on input "Salvar cirurgia" at bounding box center [65, 135] width 33 height 8
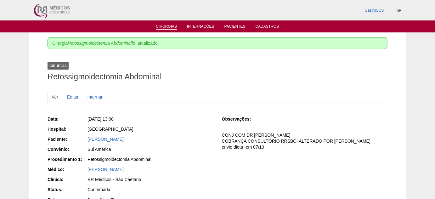
click at [167, 28] on link "Cirurgias" at bounding box center [166, 26] width 21 height 5
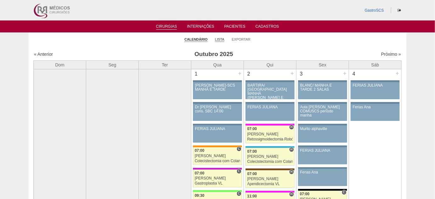
click at [221, 38] on link "Lista" at bounding box center [219, 39] width 9 height 5
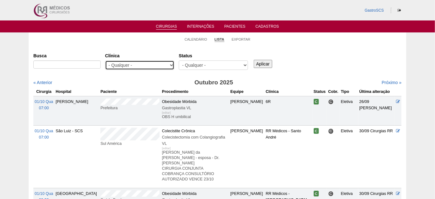
click at [124, 64] on select "- Qualquer - 6R Alphaville Assunção Bartira Brasil Christovão da Gama Cruz Azul…" at bounding box center [139, 64] width 69 height 9
select select "22"
click at [105, 60] on select "- Qualquer - 6R Alphaville Assunção Bartira Brasil Christovão da Gama Cruz Azul…" at bounding box center [139, 64] width 69 height 9
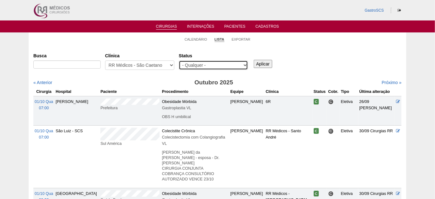
click at [206, 67] on select "- Qualquer - Reservada Confirmada Suspensa Cancelada" at bounding box center [213, 64] width 69 height 9
select select "conf"
click at [179, 60] on select "- Qualquer - Reservada Confirmada Suspensa Cancelada" at bounding box center [213, 64] width 69 height 9
click at [259, 63] on input "Aplicar" at bounding box center [262, 64] width 19 height 8
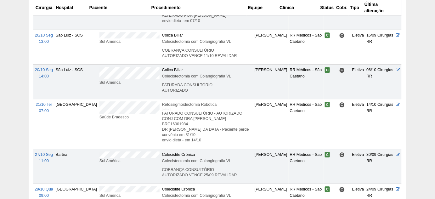
scroll to position [657, 0]
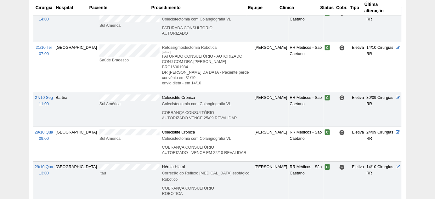
click at [221, 57] on p "FATURADO CONSULTÓRIO - AUTORIZADO CONJ COM DRA CLAUDIA - BRC16001984 DR BRUNO C…" at bounding box center [207, 70] width 90 height 32
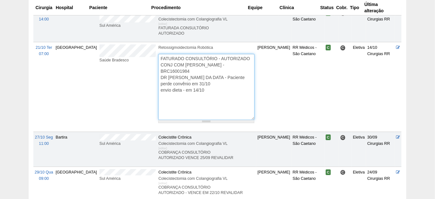
click at [205, 56] on textarea "FATURADO CONSULTÓRIO - AUTORIZADO CONJ COM DRA CLAUDIA - BRC16001984 DR BRUNO C…" at bounding box center [206, 87] width 96 height 66
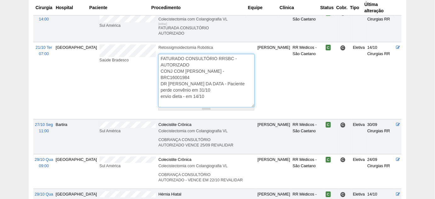
type textarea "FATURADO CONSULTÓRIO RRSBC - AUTORIZADO CONJ COM DRA CLAUDIA - BRC16001984 DR B…"
click at [360, 83] on td "Eletiva" at bounding box center [358, 80] width 14 height 77
